Goal: Information Seeking & Learning: Learn about a topic

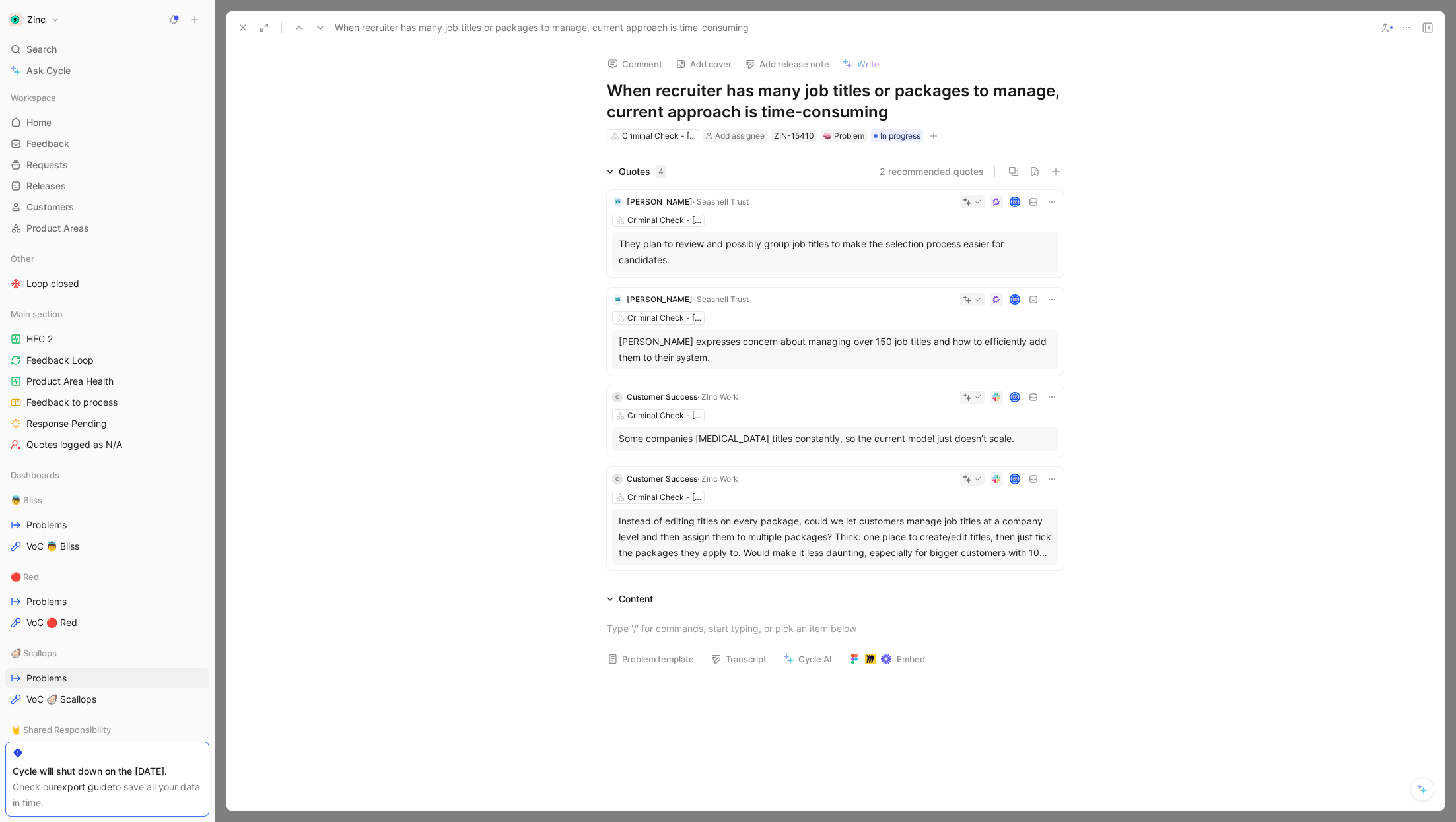
scroll to position [846, 0]
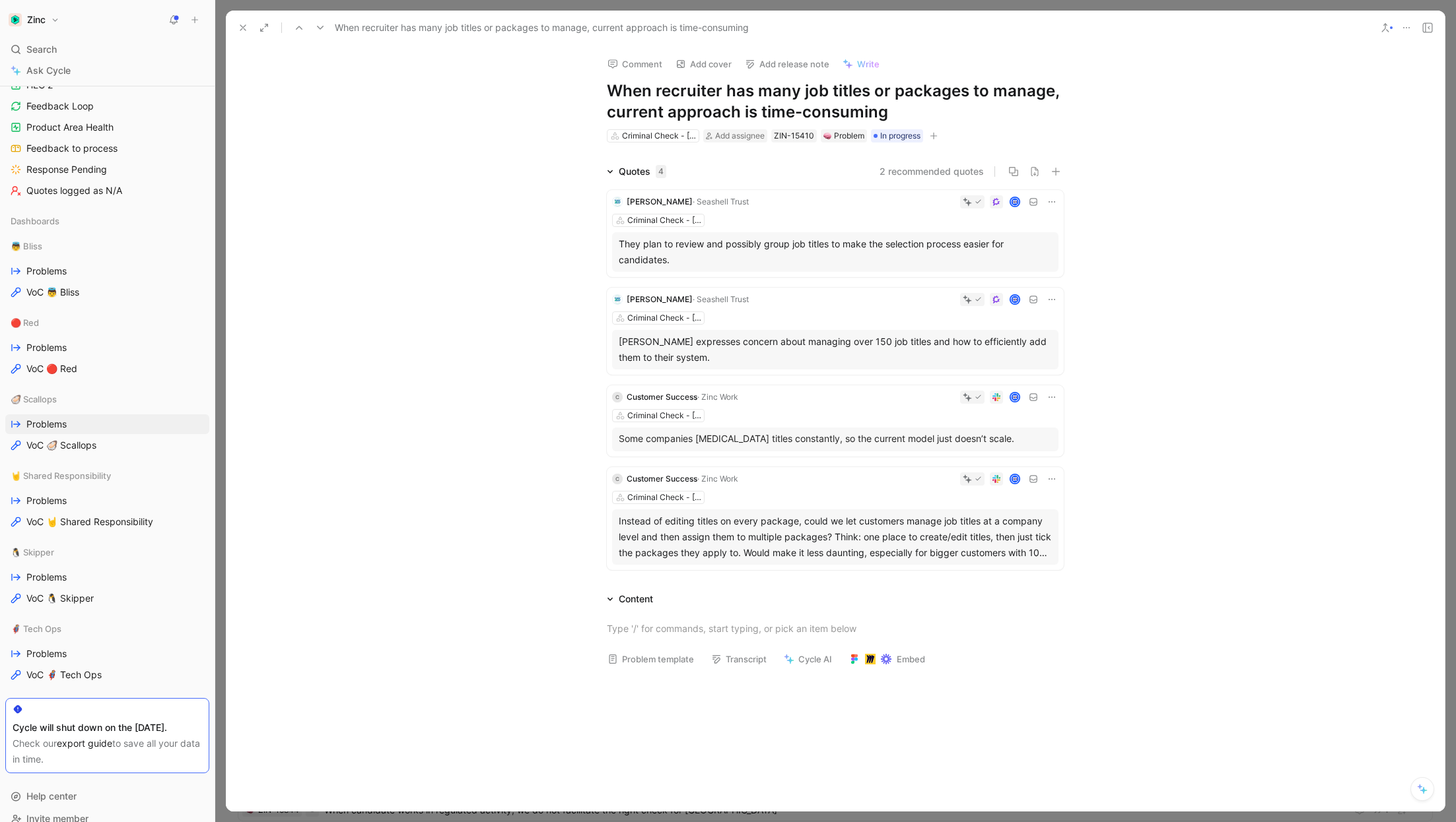
click at [237, 27] on icon at bounding box center [242, 27] width 10 height 10
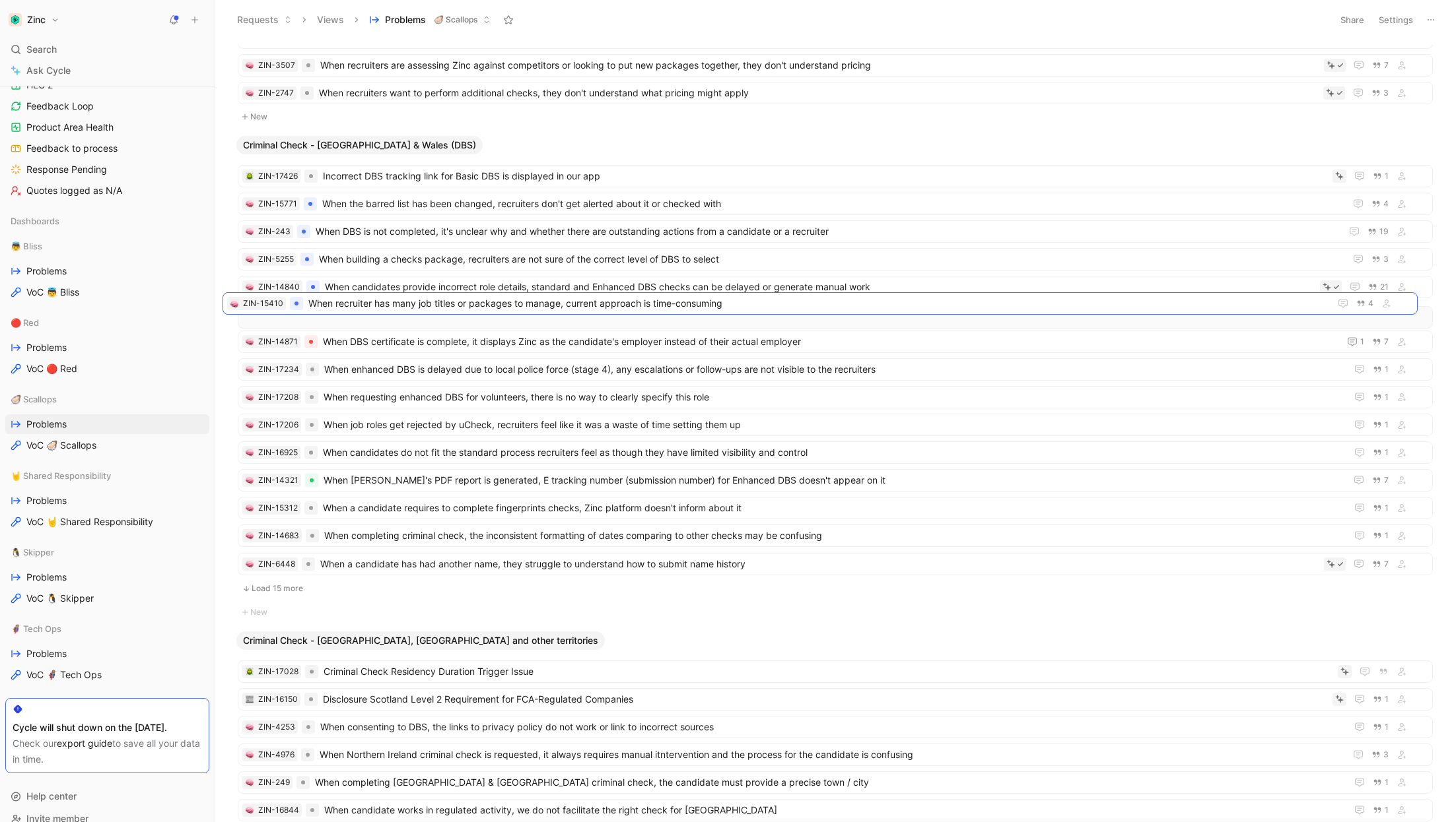
drag, startPoint x: 347, startPoint y: 530, endPoint x: 332, endPoint y: 306, distance: 224.5
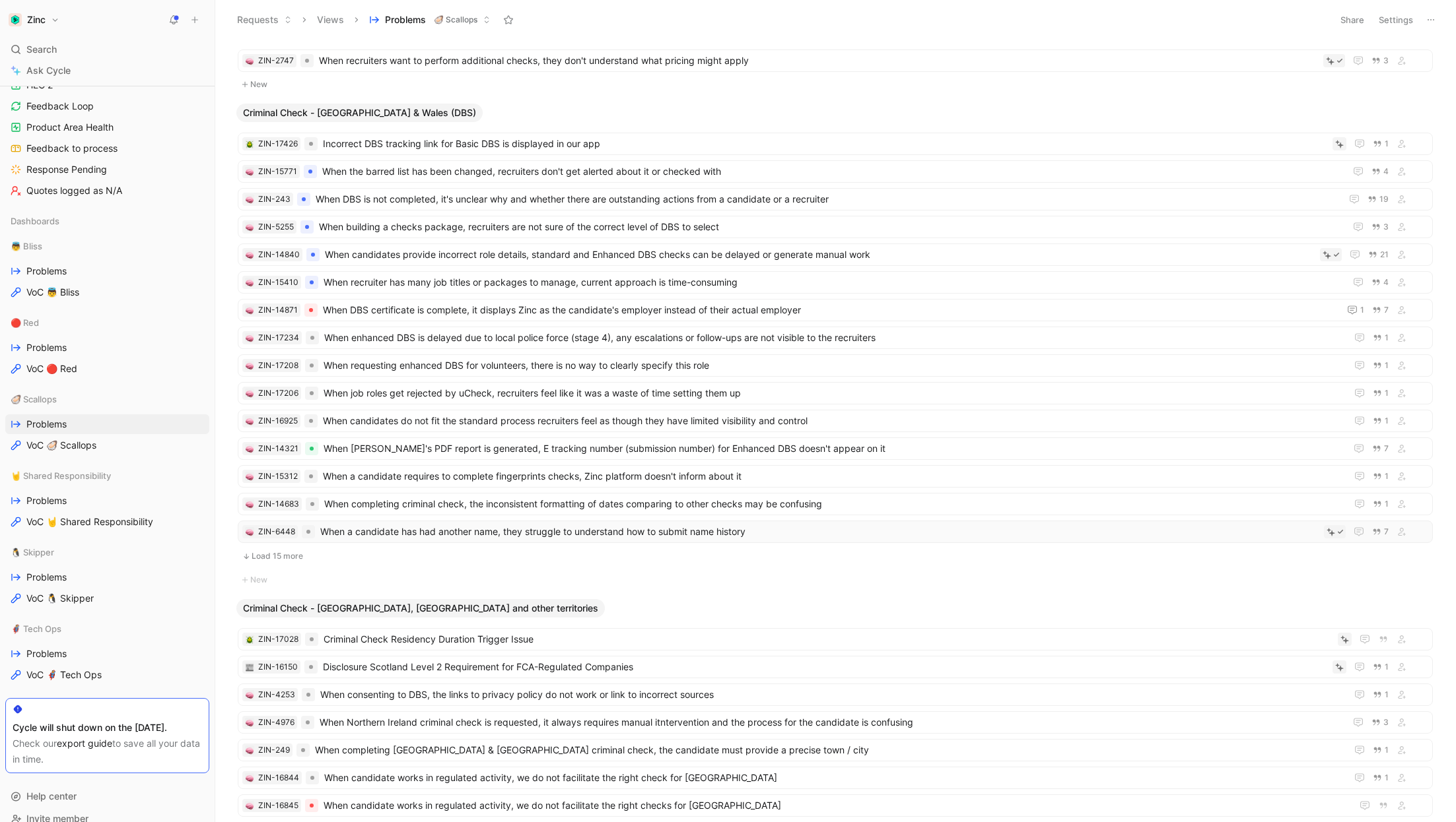
scroll to position [882, 0]
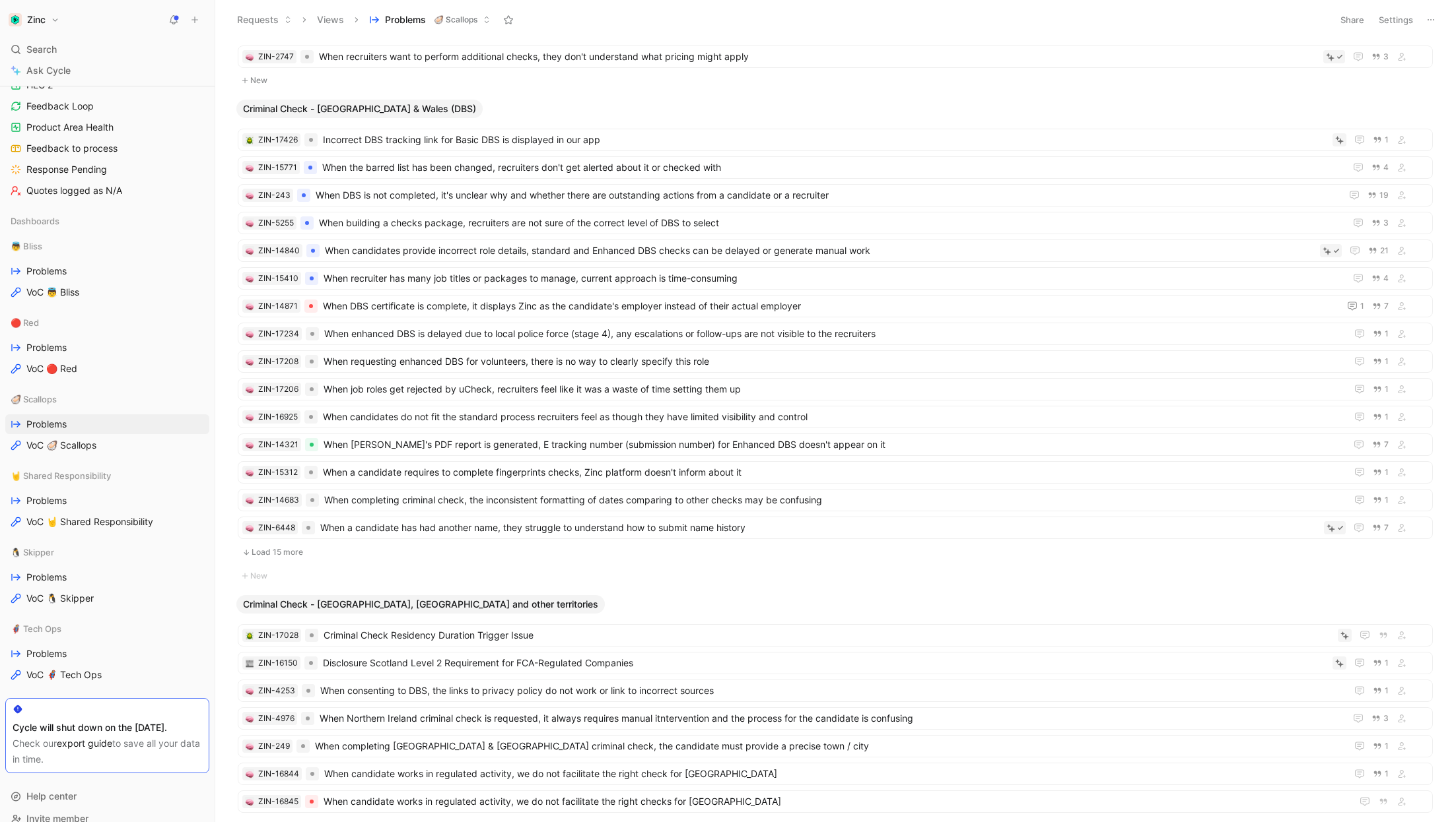
click at [287, 544] on button "Load 15 more" at bounding box center [834, 552] width 1195 height 16
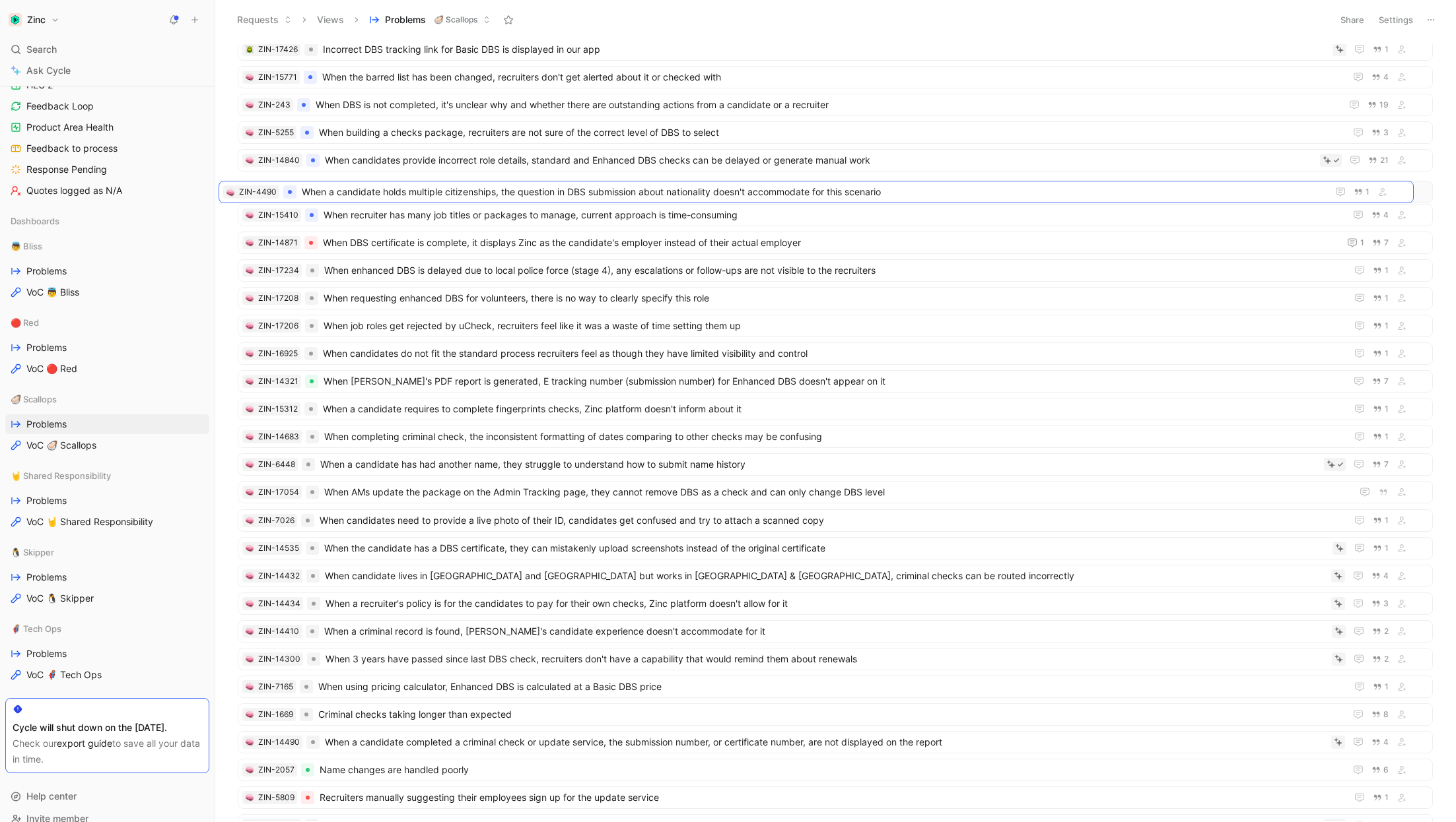
scroll to position [971, 0]
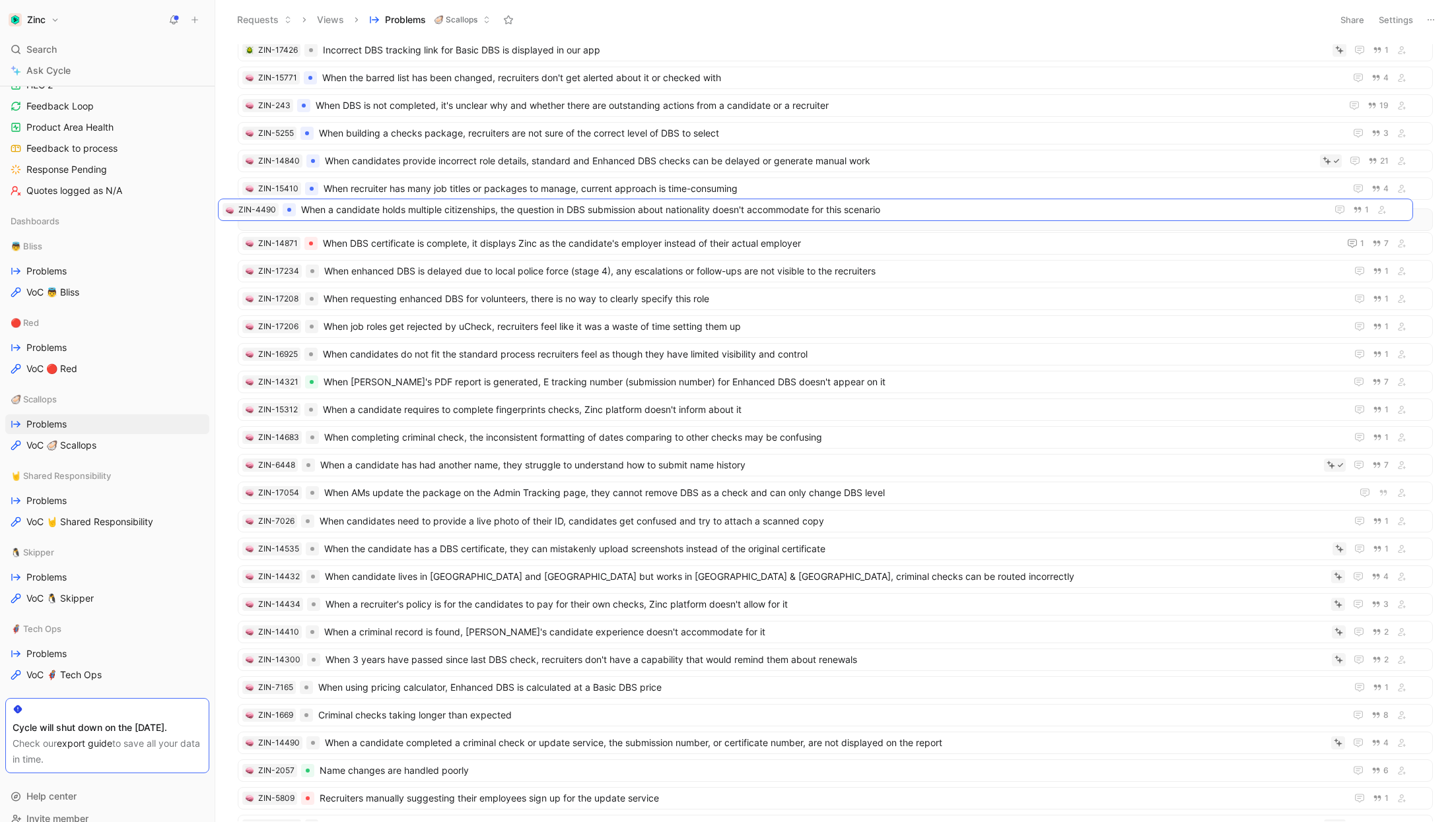
drag, startPoint x: 387, startPoint y: 448, endPoint x: 367, endPoint y: 209, distance: 239.8
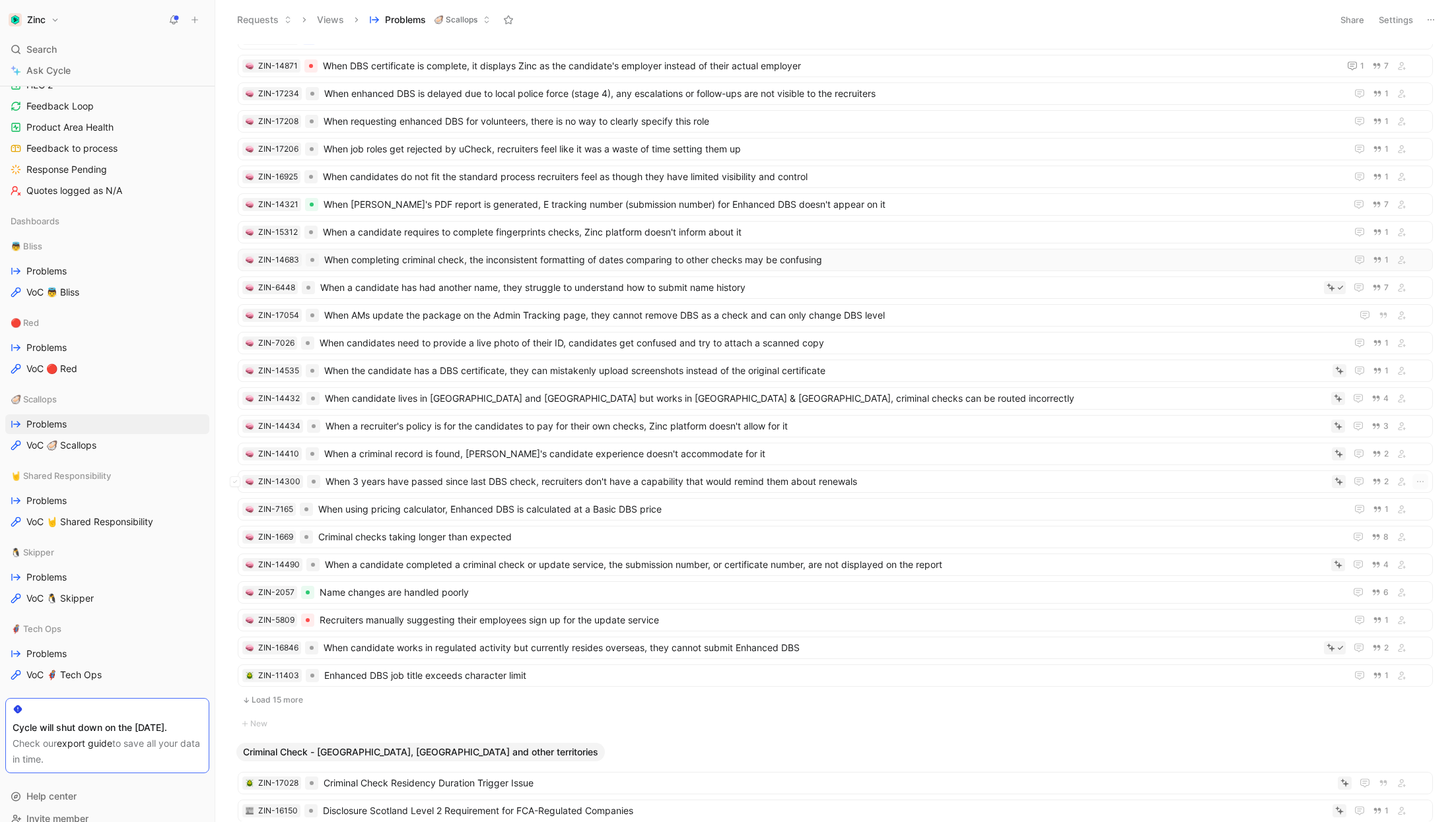
scroll to position [1188, 0]
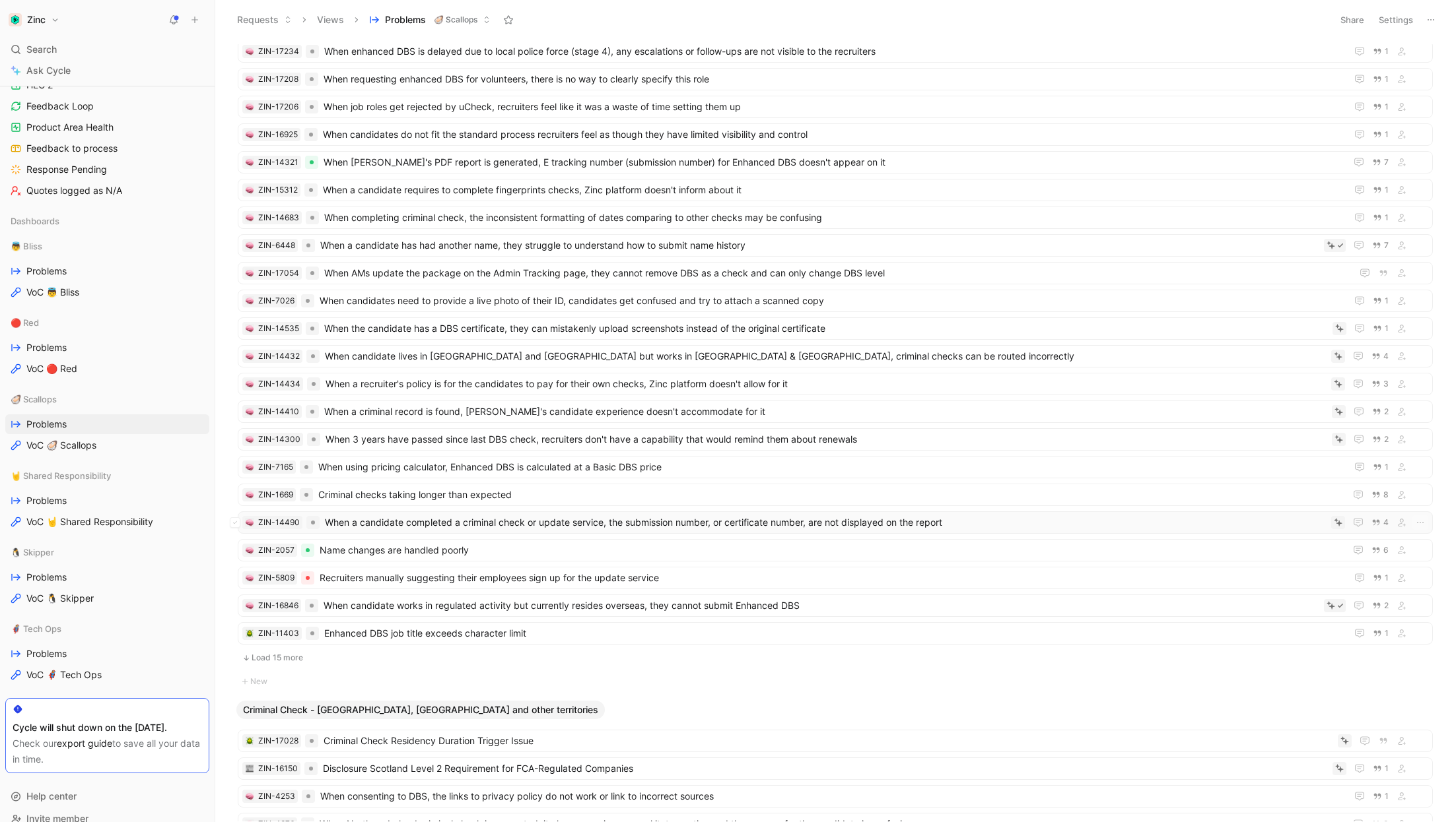
click at [392, 515] on span "When a candidate completed a criminal check or update service, the submission n…" at bounding box center [825, 523] width 1001 height 16
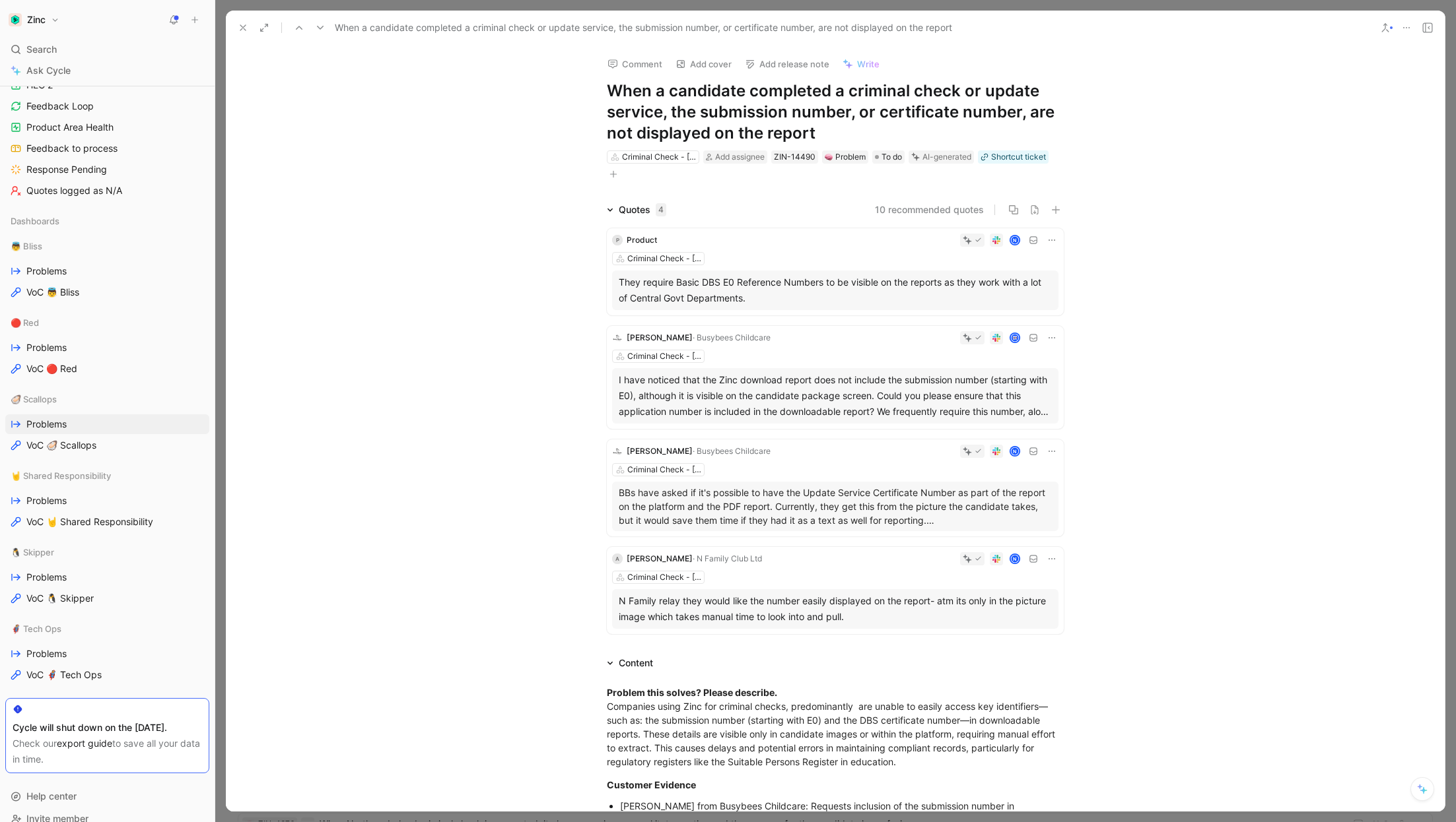
click at [237, 20] on button at bounding box center [243, 28] width 19 height 19
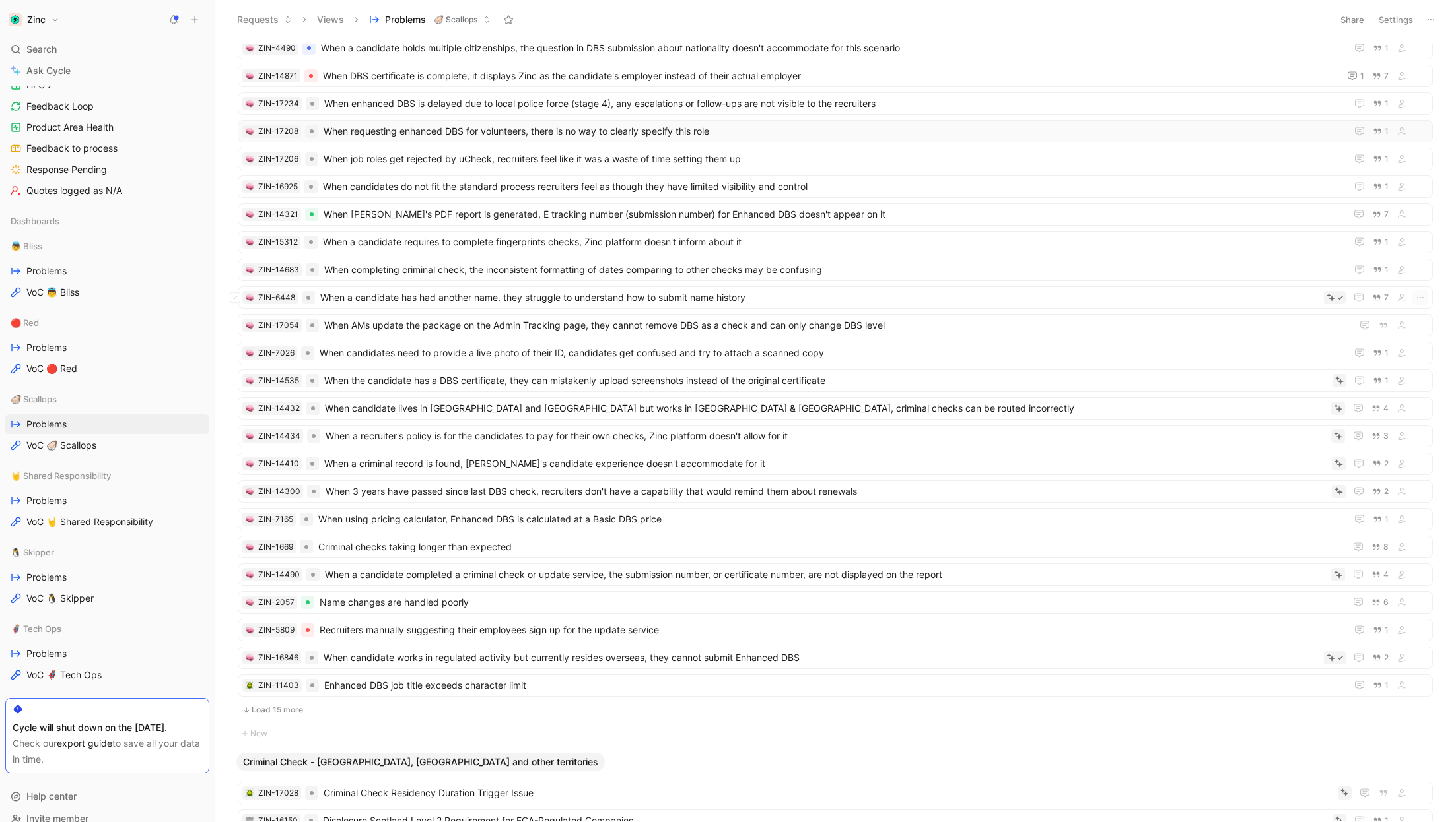
scroll to position [1145, 0]
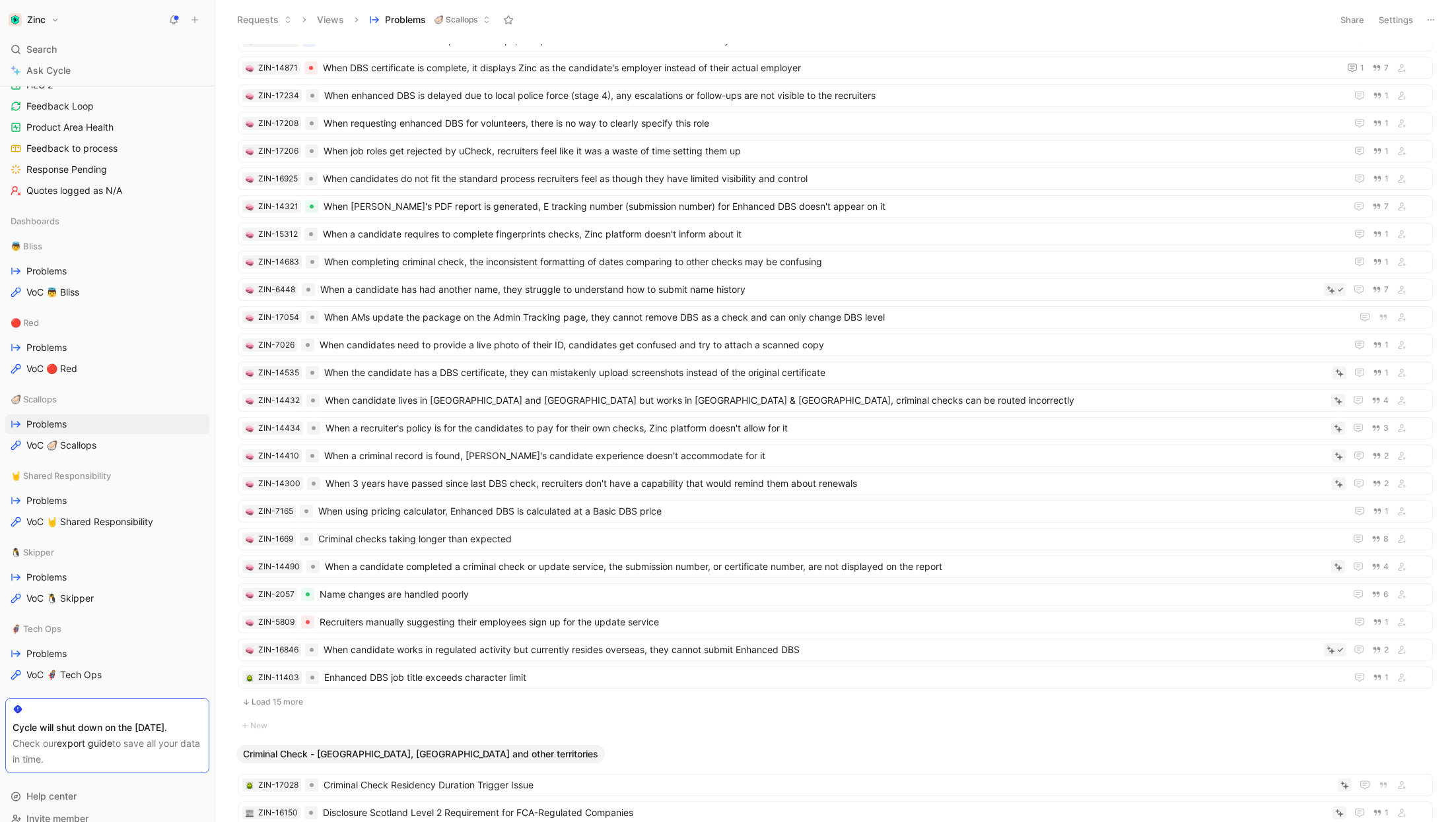
click at [266, 694] on button "Load 15 more" at bounding box center [834, 701] width 1195 height 16
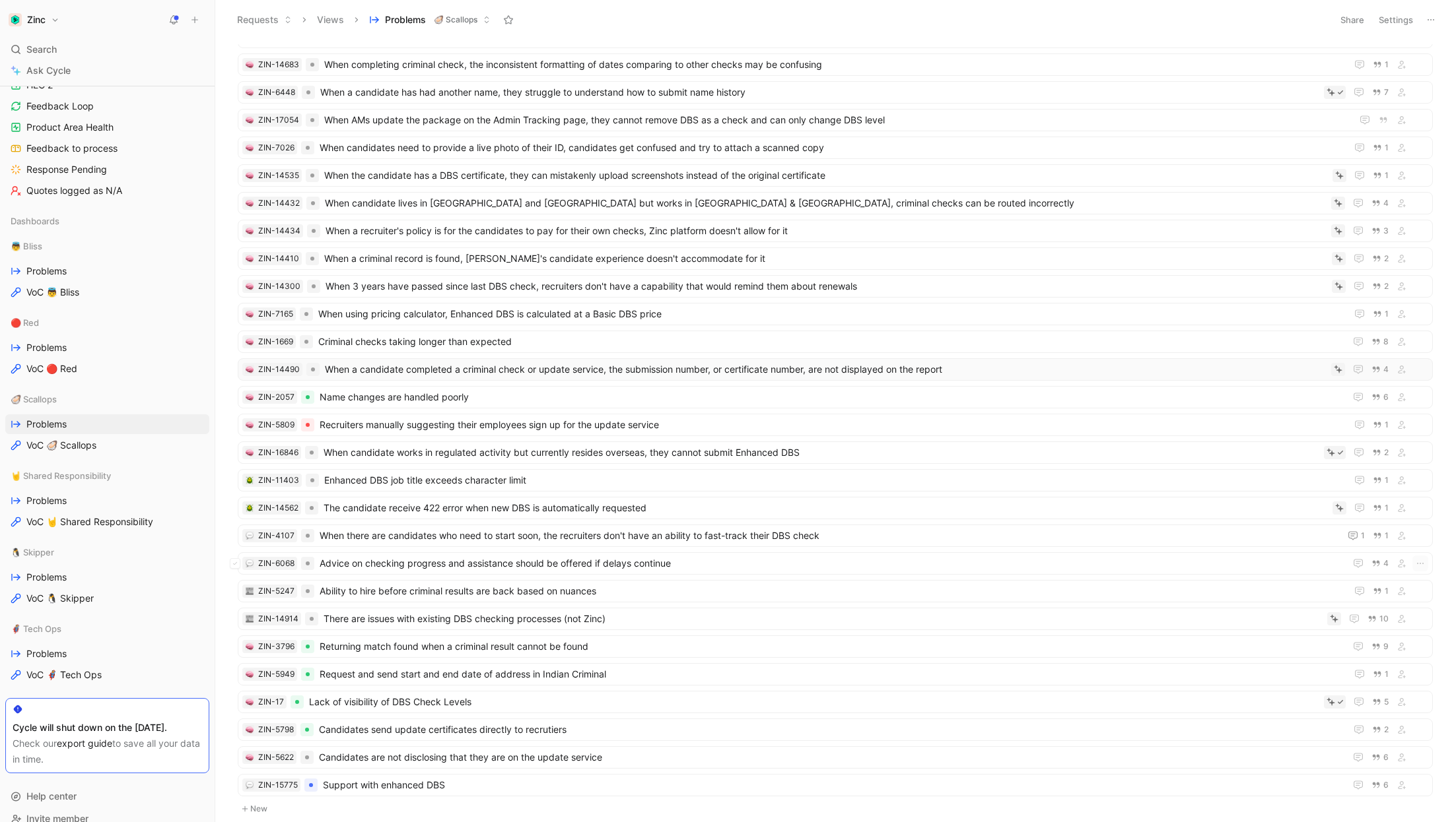
scroll to position [1339, 0]
click at [390, 779] on span "Support with enhanced DBS" at bounding box center [832, 786] width 1017 height 16
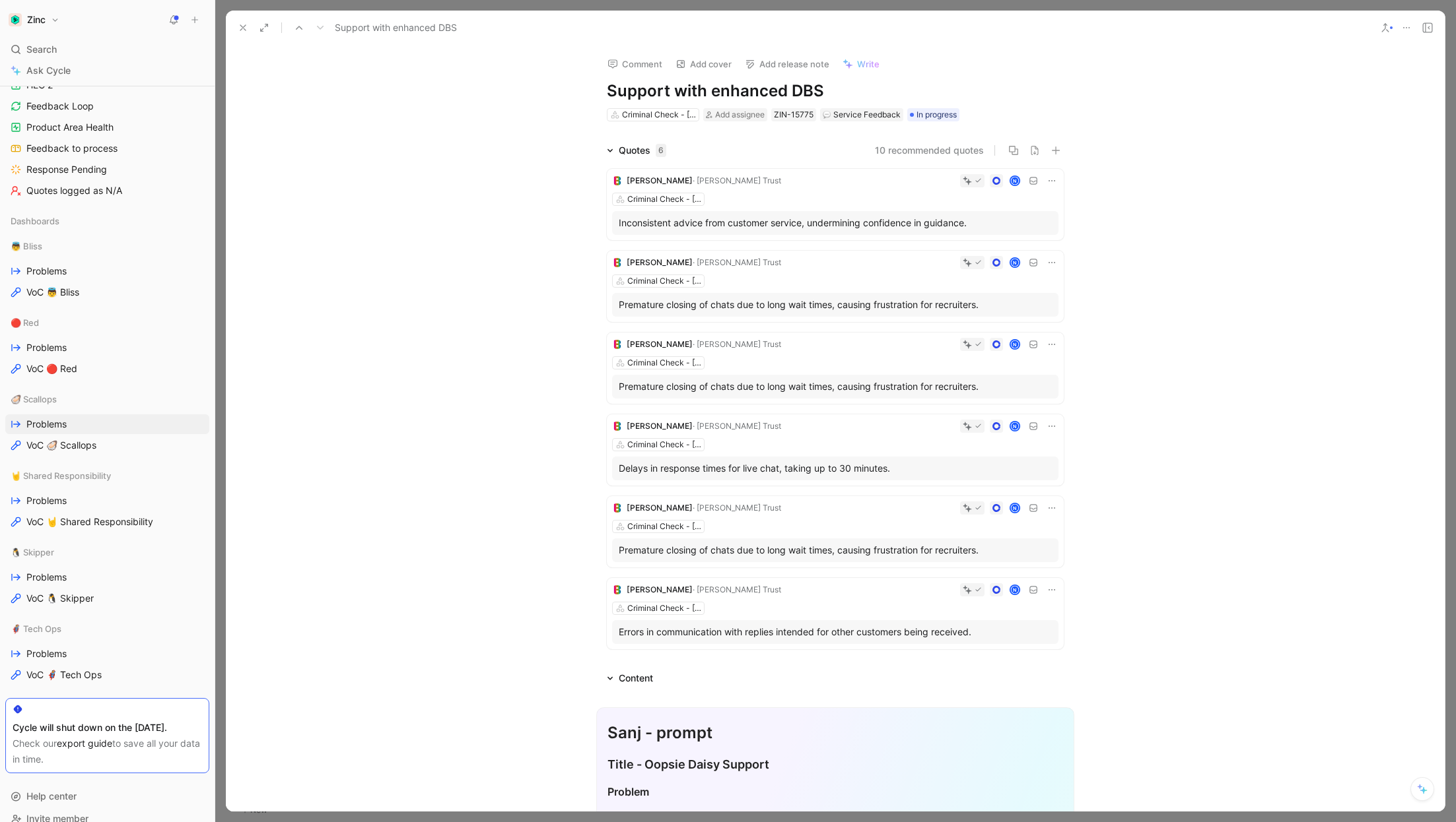
click at [235, 24] on button at bounding box center [243, 28] width 19 height 19
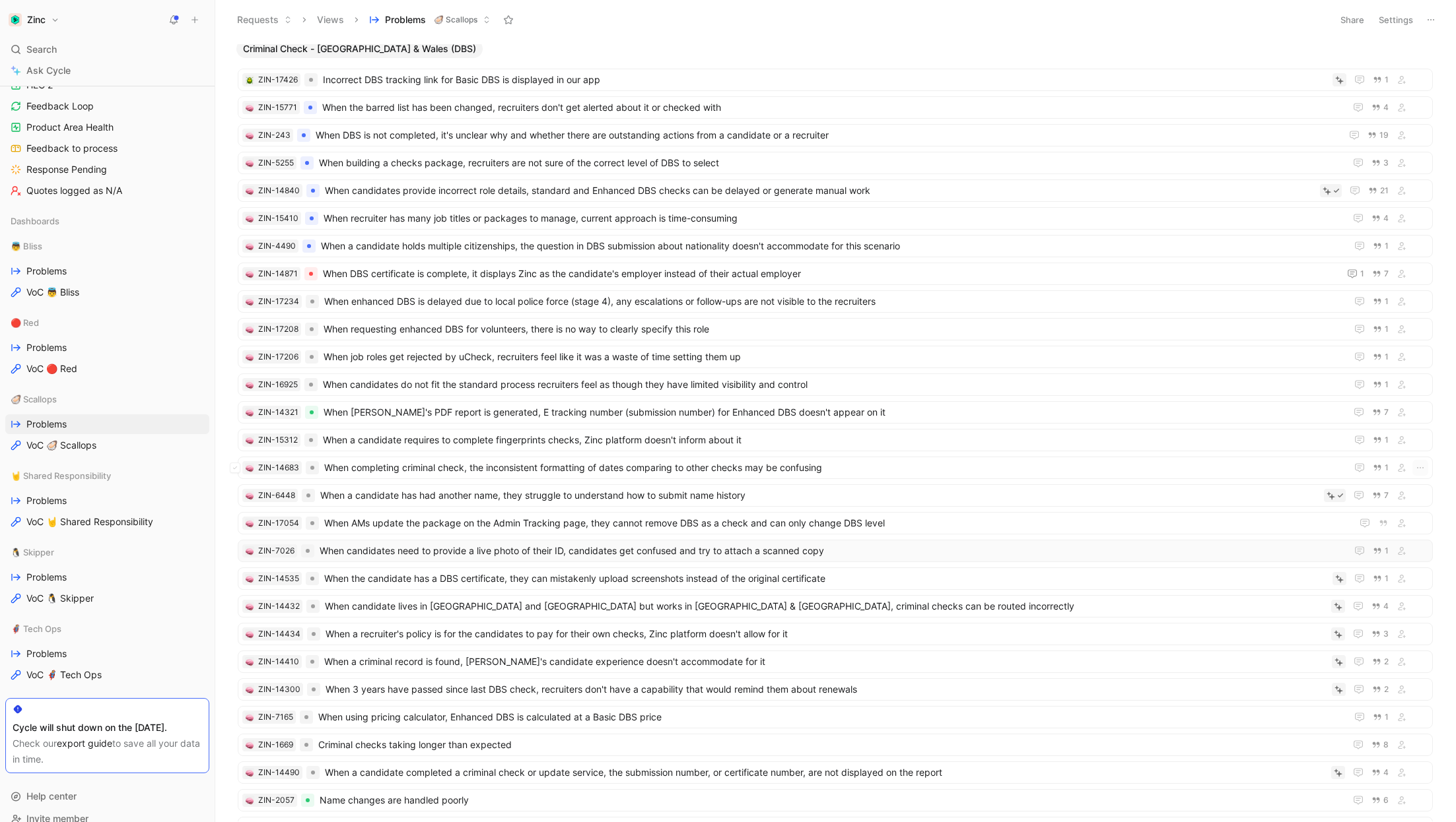
scroll to position [925, 0]
